Goal: Obtain resource: Download file/media

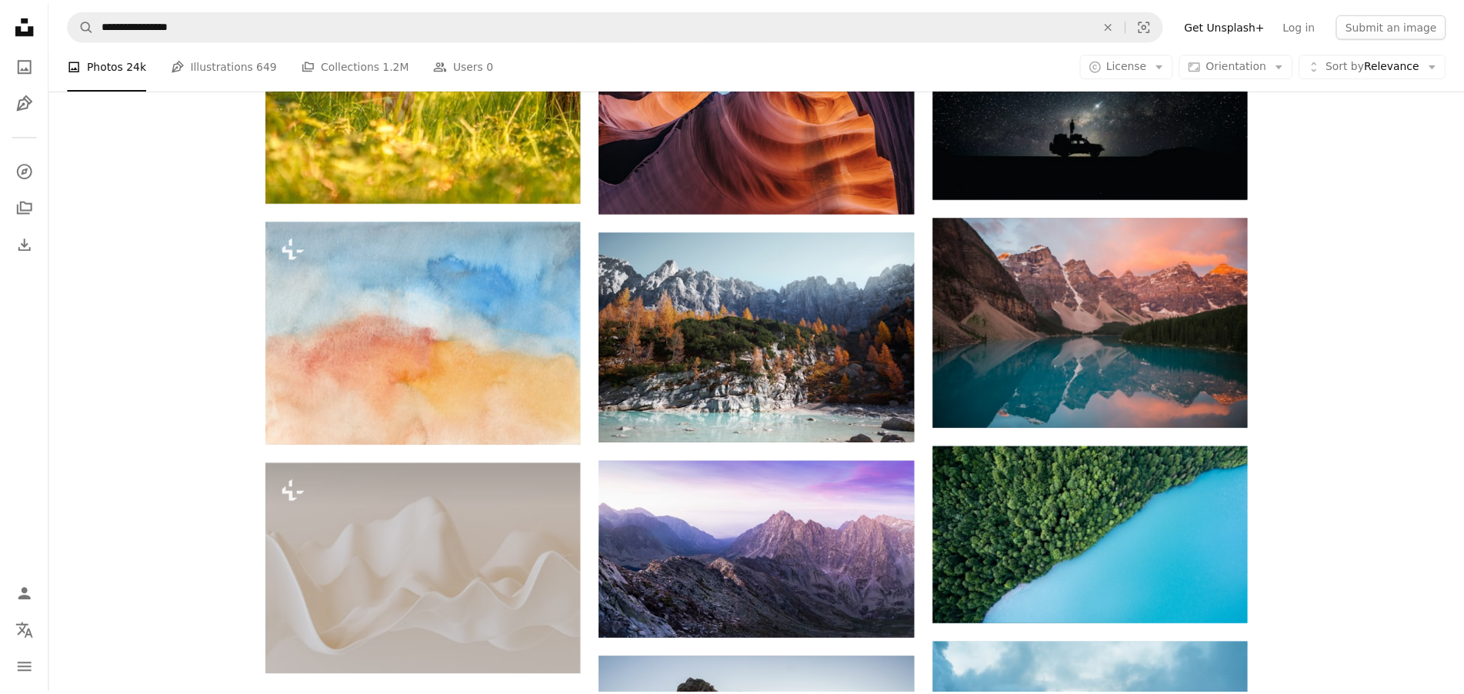
scroll to position [1308, 0]
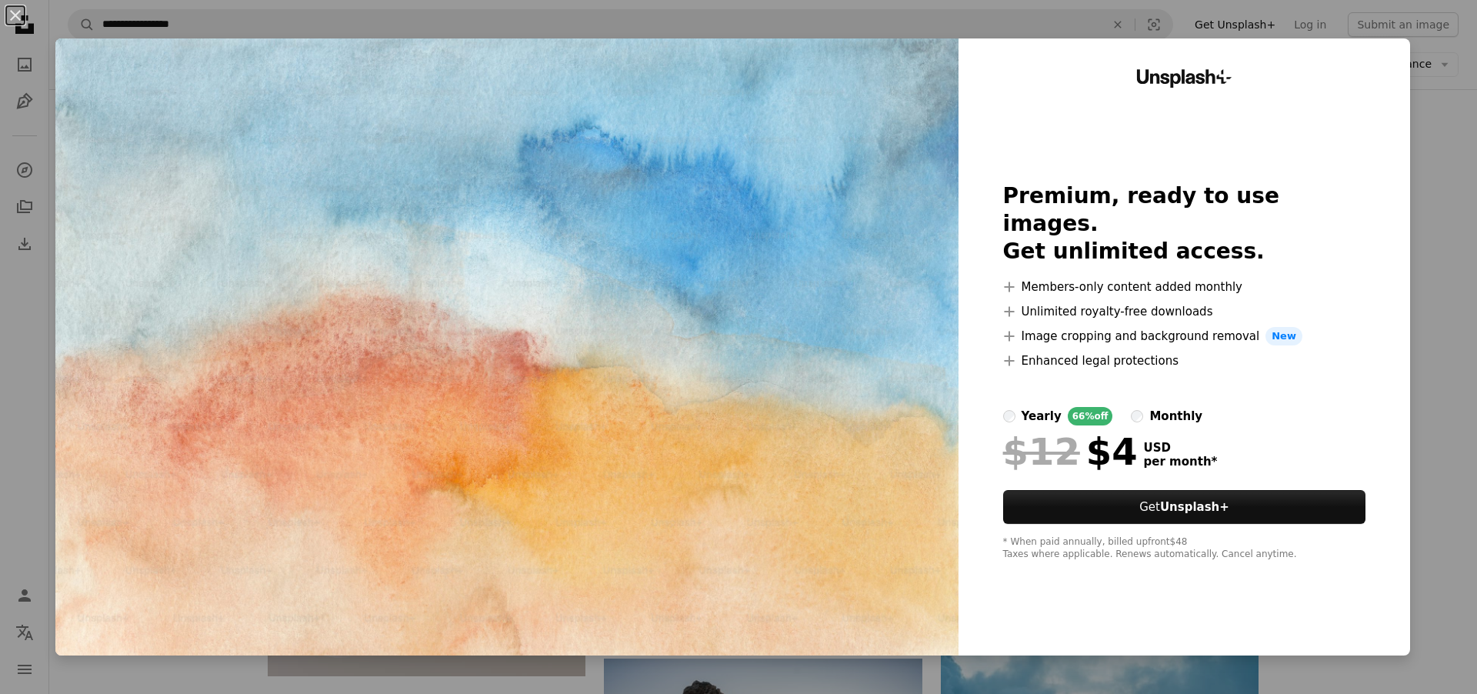
click at [115, 190] on img at bounding box center [506, 346] width 903 height 617
click at [145, 674] on div "An X shape Unsplash+ Premium, ready to use images. Get unlimited access. A plus…" at bounding box center [738, 347] width 1477 height 694
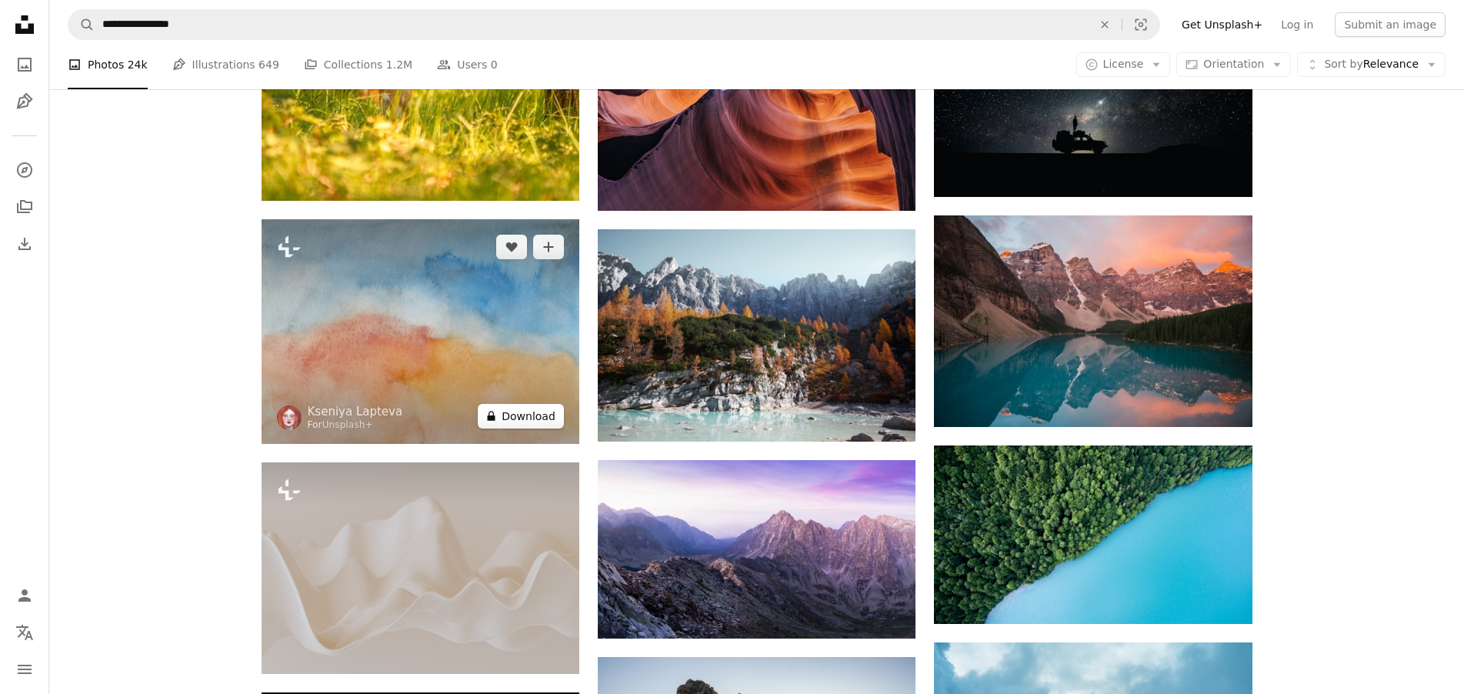
click at [502, 412] on button "A lock Download" at bounding box center [521, 416] width 86 height 25
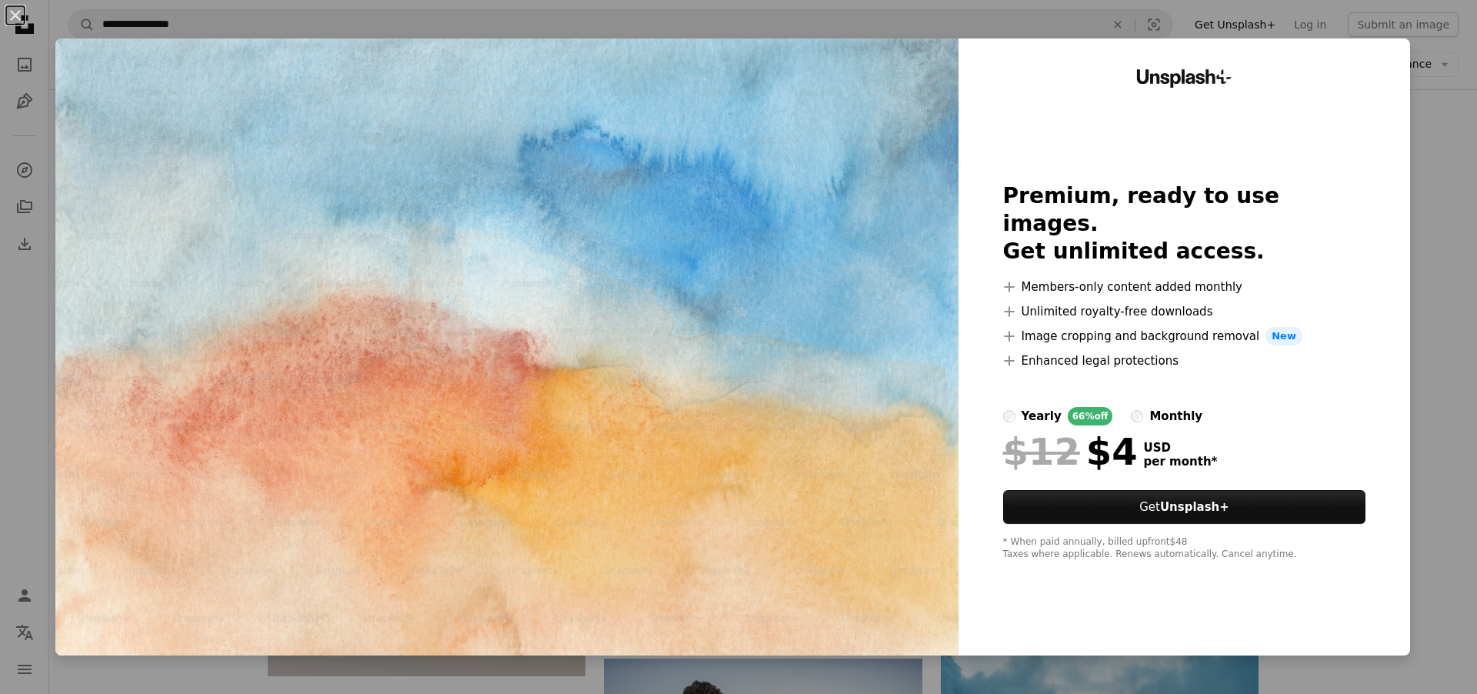
click at [506, 411] on img at bounding box center [506, 346] width 903 height 617
click at [513, 352] on img at bounding box center [506, 346] width 903 height 617
click at [611, 231] on img at bounding box center [506, 346] width 903 height 617
click at [38, 520] on div "An X shape Unsplash+ Premium, ready to use images. Get unlimited access. A plus…" at bounding box center [738, 347] width 1477 height 694
